Goal: Contribute content: Add original content to the website for others to see

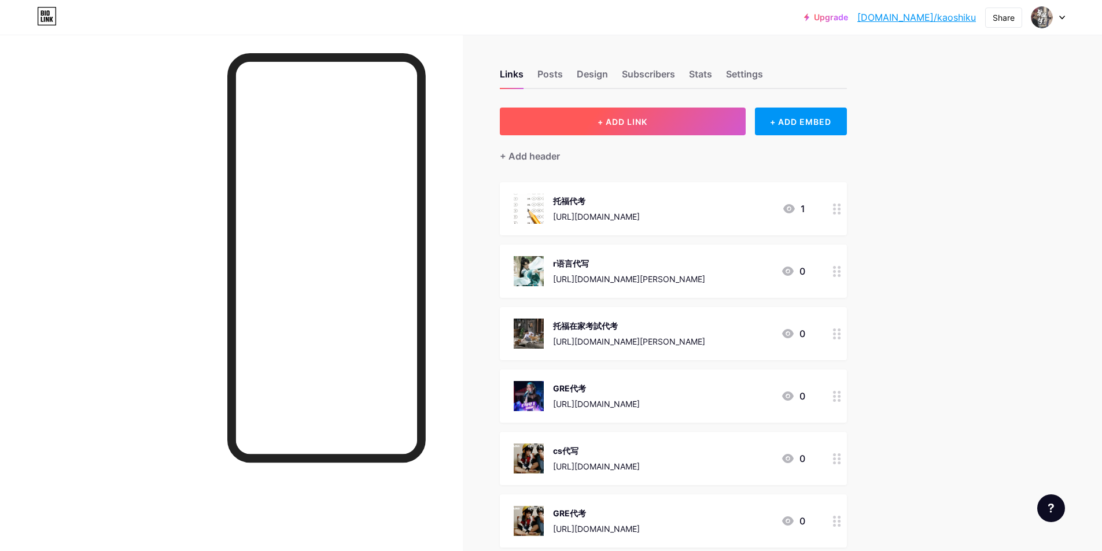
click at [676, 117] on button "+ ADD LINK" at bounding box center [623, 122] width 246 height 28
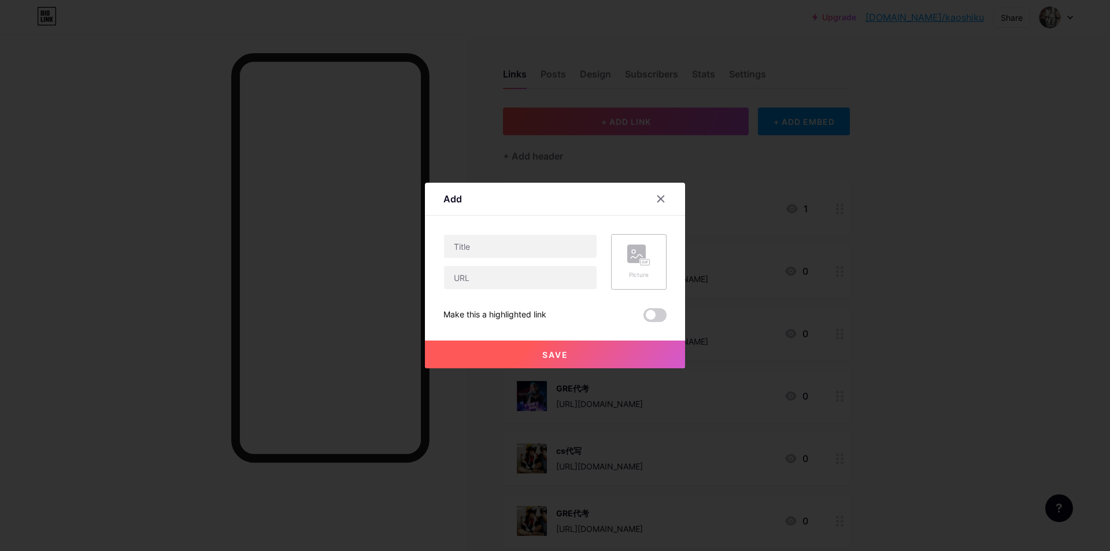
click at [653, 257] on div "Picture" at bounding box center [639, 262] width 56 height 56
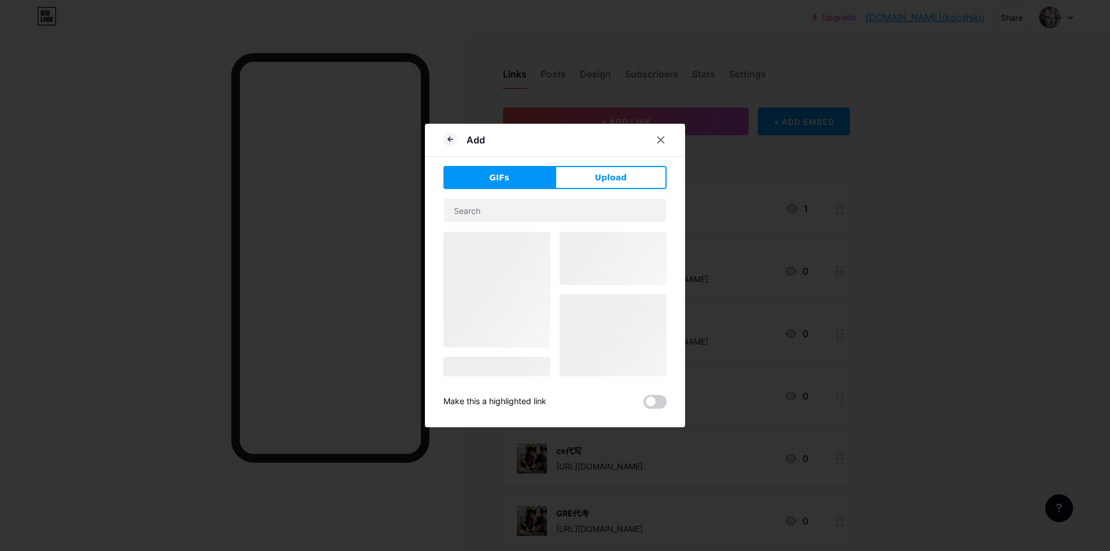
click at [518, 315] on div at bounding box center [497, 290] width 107 height 116
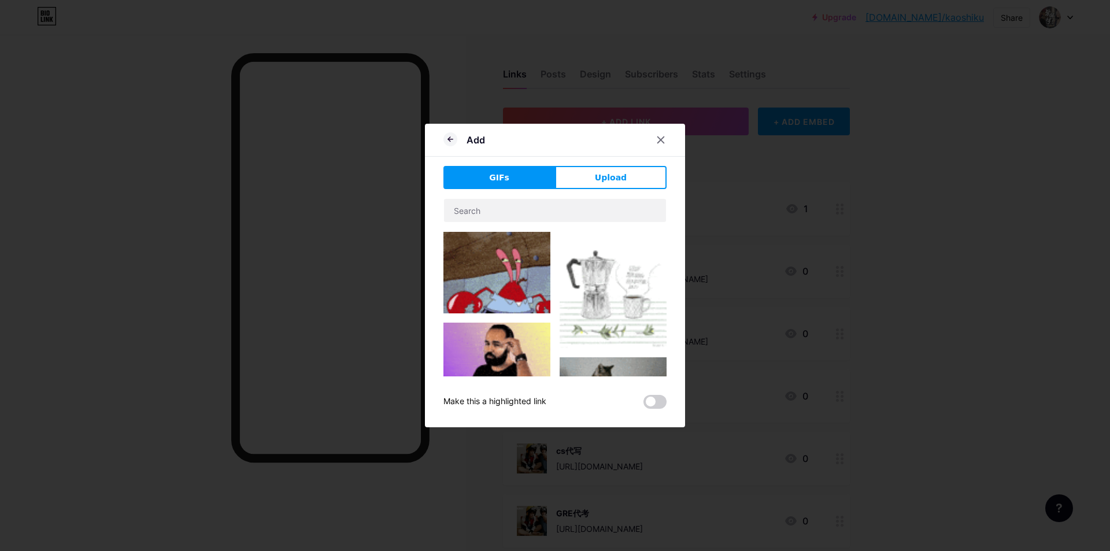
click at [457, 261] on img at bounding box center [497, 273] width 107 height 82
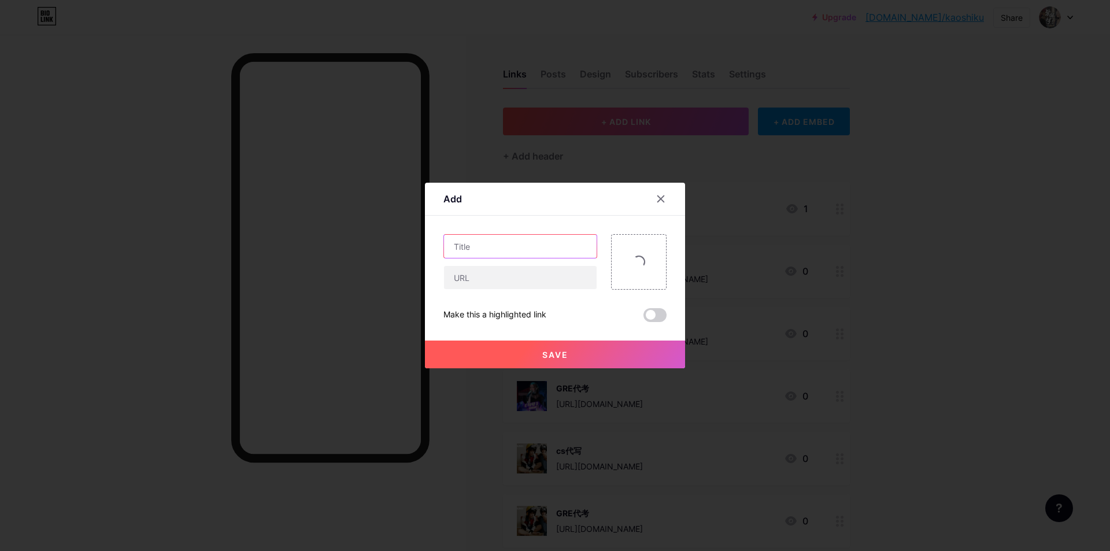
click at [497, 245] on input "text" at bounding box center [520, 246] width 153 height 23
paste input "多益代考留下前科，未來出國留學還能申請簽證嗎？"
type input "多益代考留下前科，未來出國留學還能申請簽證嗎？"
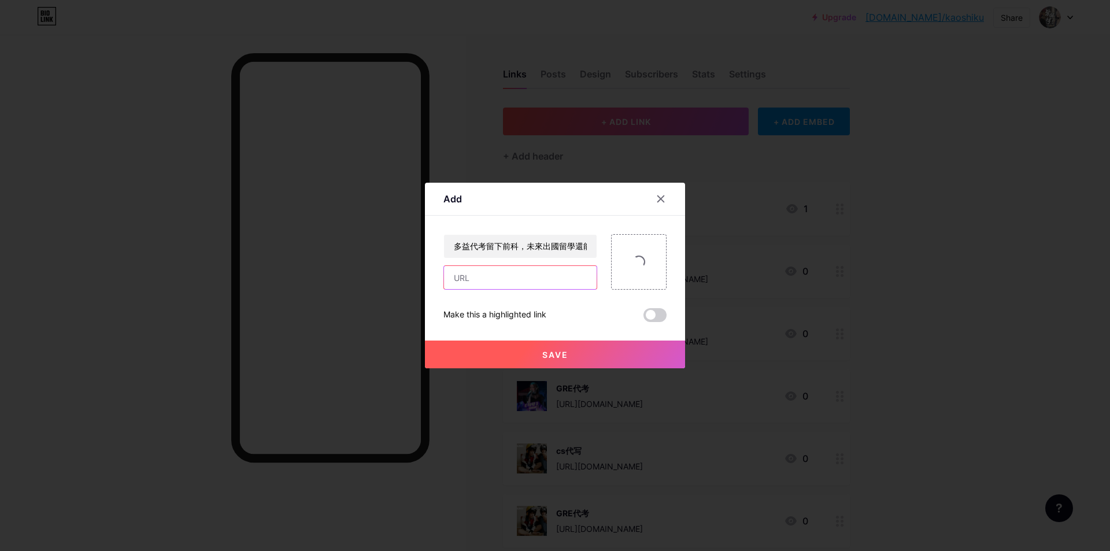
click at [485, 276] on input "text" at bounding box center [520, 277] width 153 height 23
paste input "[URL][DOMAIN_NAME]"
type input "[URL][DOMAIN_NAME]"
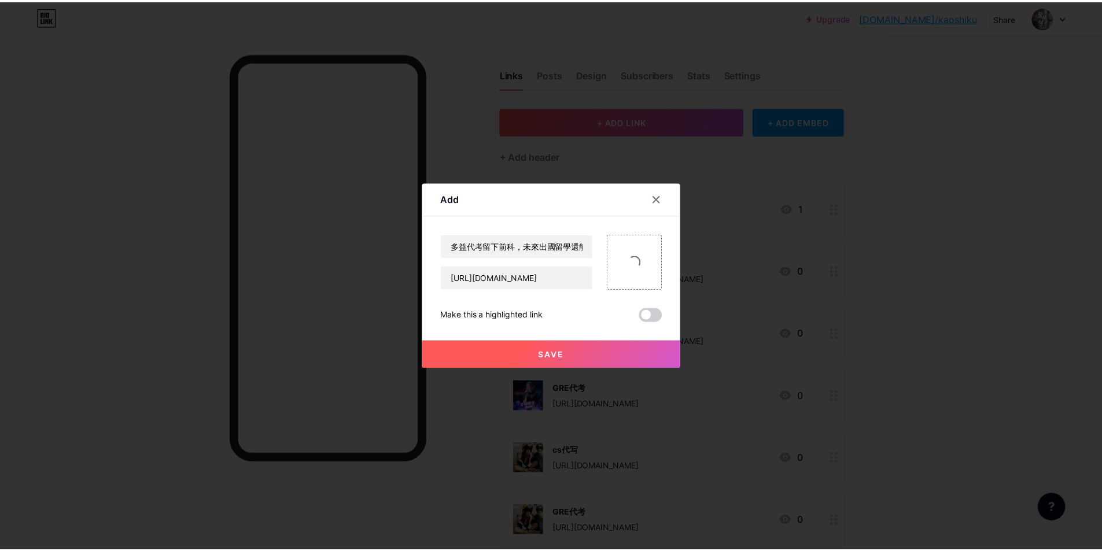
scroll to position [0, 0]
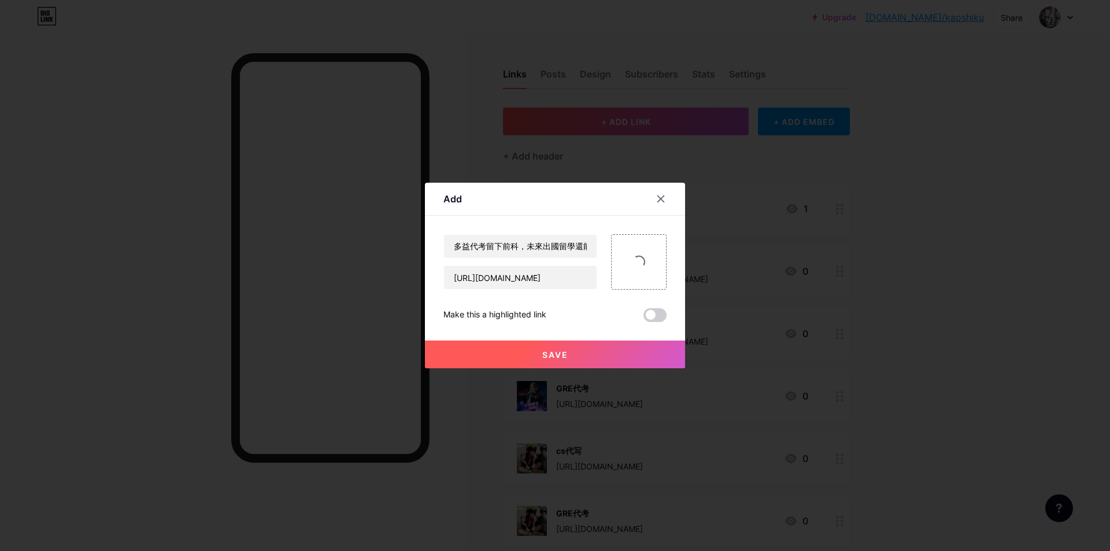
click at [555, 363] on button "Save" at bounding box center [555, 355] width 260 height 28
